Goal: Obtain resource: Obtain resource

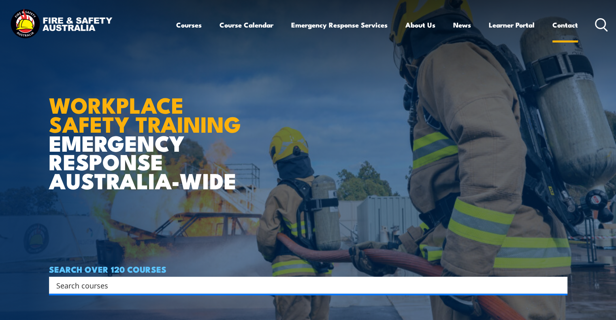
click at [562, 25] on link "Contact" at bounding box center [565, 24] width 26 height 21
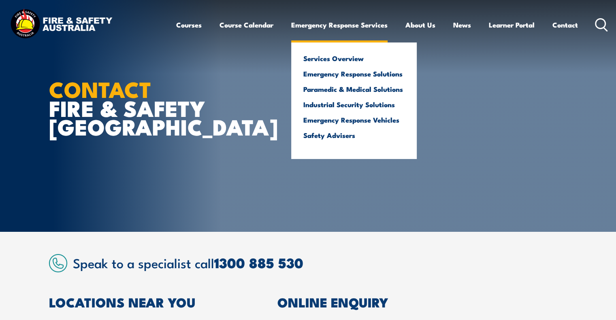
click at [347, 24] on link "Emergency Response Services" at bounding box center [339, 24] width 96 height 21
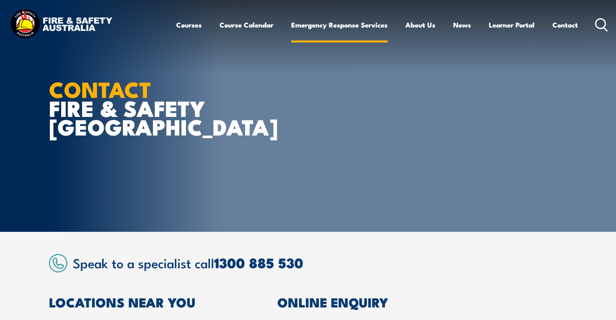
click at [347, 24] on link "Emergency Response Services" at bounding box center [339, 24] width 96 height 21
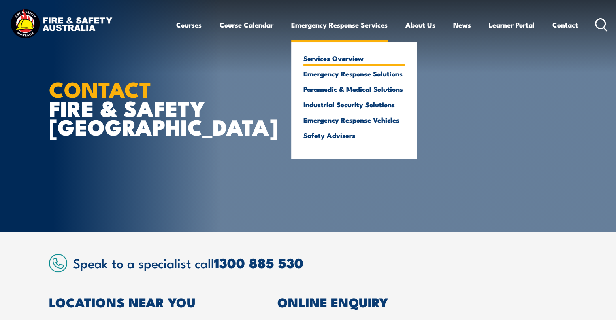
click at [329, 57] on link "Services Overview" at bounding box center [353, 58] width 101 height 7
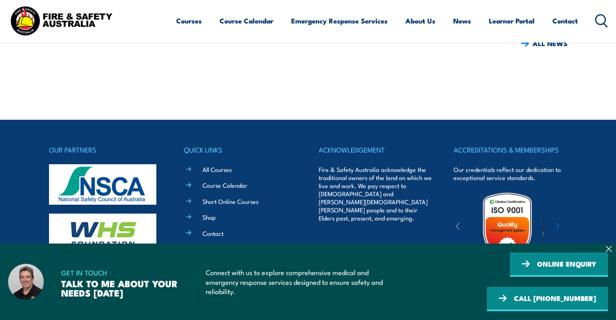
scroll to position [2944, 0]
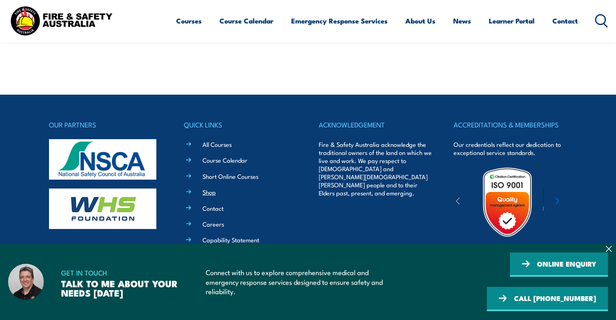
click at [208, 188] on link "Shop" at bounding box center [208, 192] width 13 height 9
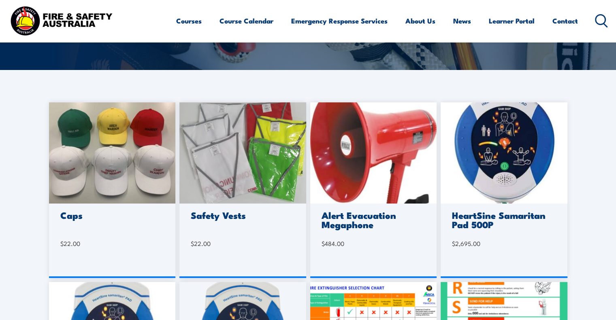
scroll to position [283, 0]
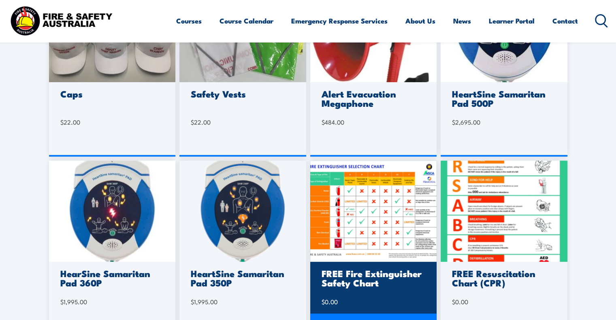
click at [396, 225] on img at bounding box center [373, 211] width 127 height 101
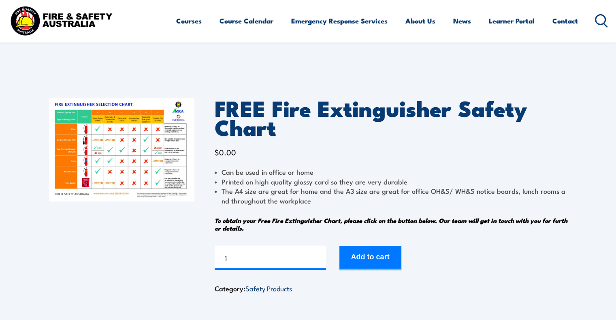
click at [130, 151] on img at bounding box center [121, 149] width 145 height 103
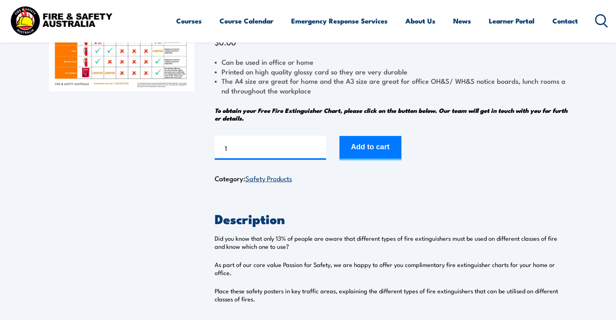
scroll to position [162, 0]
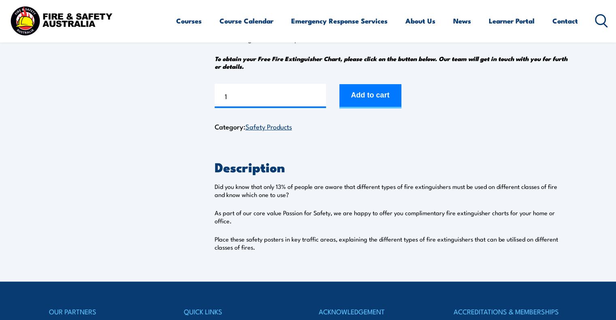
click at [215, 185] on p "Did you know that only 13% of people are aware that different types of fire ext…" at bounding box center [391, 191] width 353 height 16
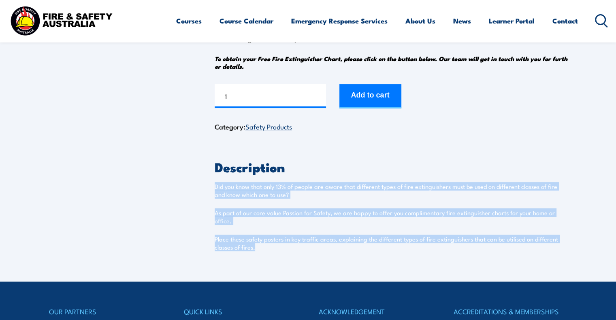
drag, startPoint x: 214, startPoint y: 187, endPoint x: 273, endPoint y: 257, distance: 91.6
click at [273, 257] on div "Description Reviews (0) Description Did you know that only 13% of people are aw…" at bounding box center [391, 207] width 353 height 108
copy div "Did you know that only 13% of people are aware that different types of fire ext…"
